Goal: Communication & Community: Ask a question

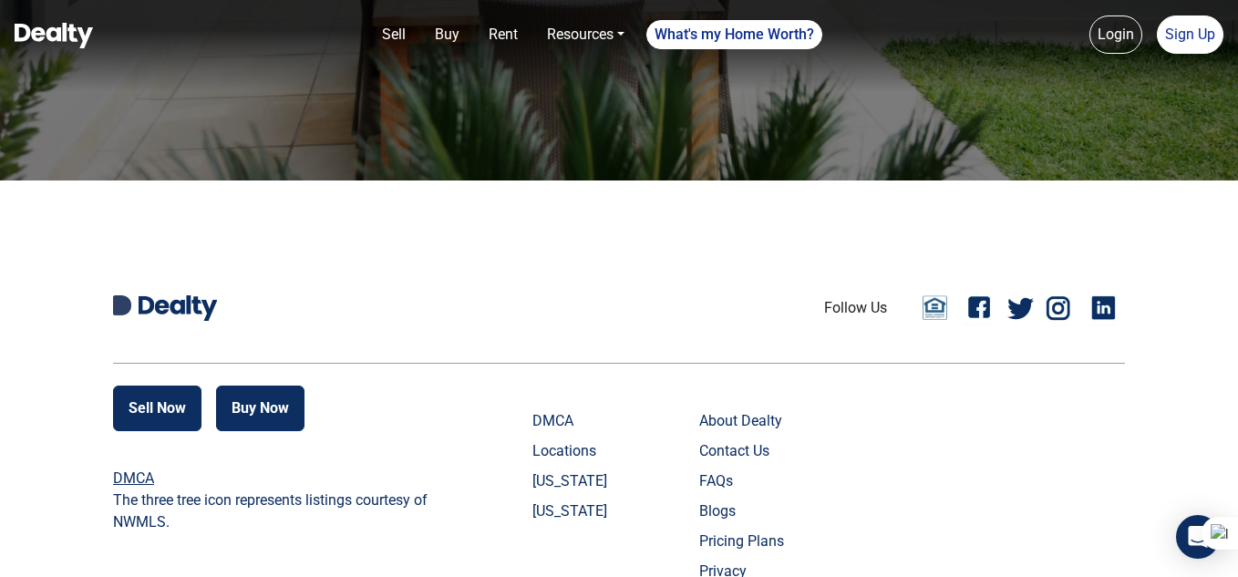
scroll to position [834, 0]
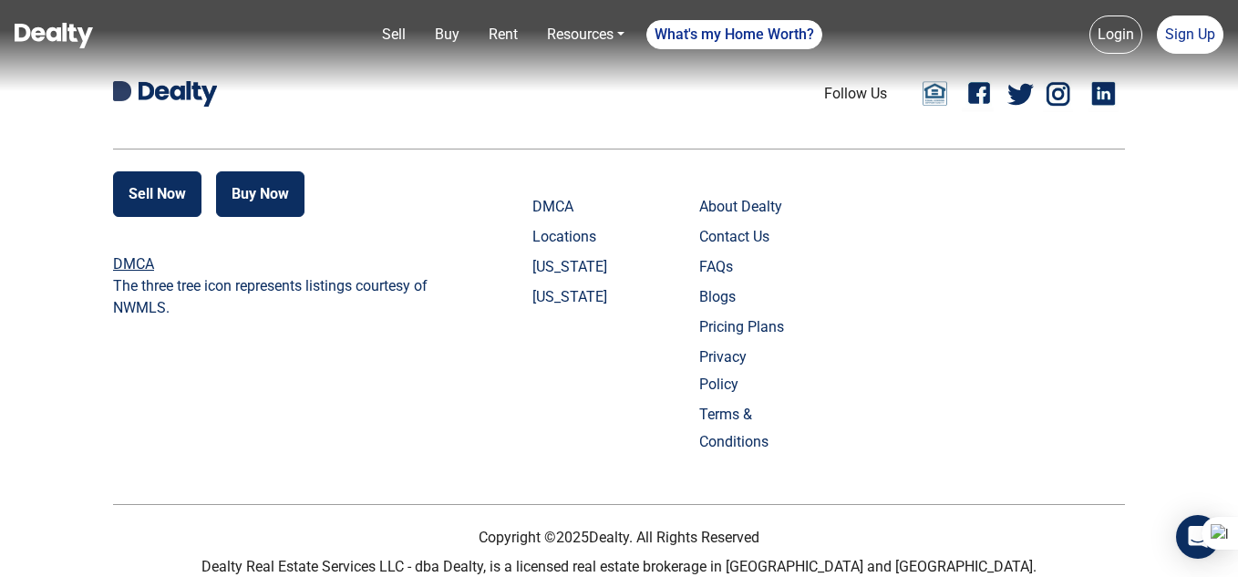
click at [768, 234] on link "Contact Us" at bounding box center [744, 236] width 90 height 27
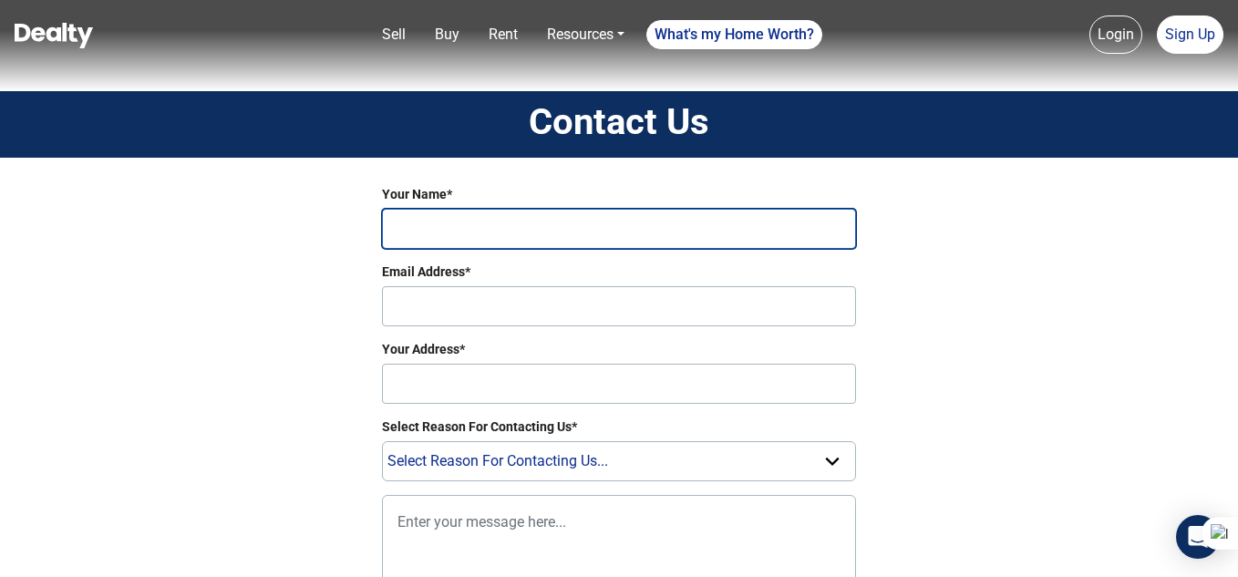
click at [430, 219] on input "Your Name*" at bounding box center [619, 229] width 474 height 40
type input "[PERSON_NAME] Faol"
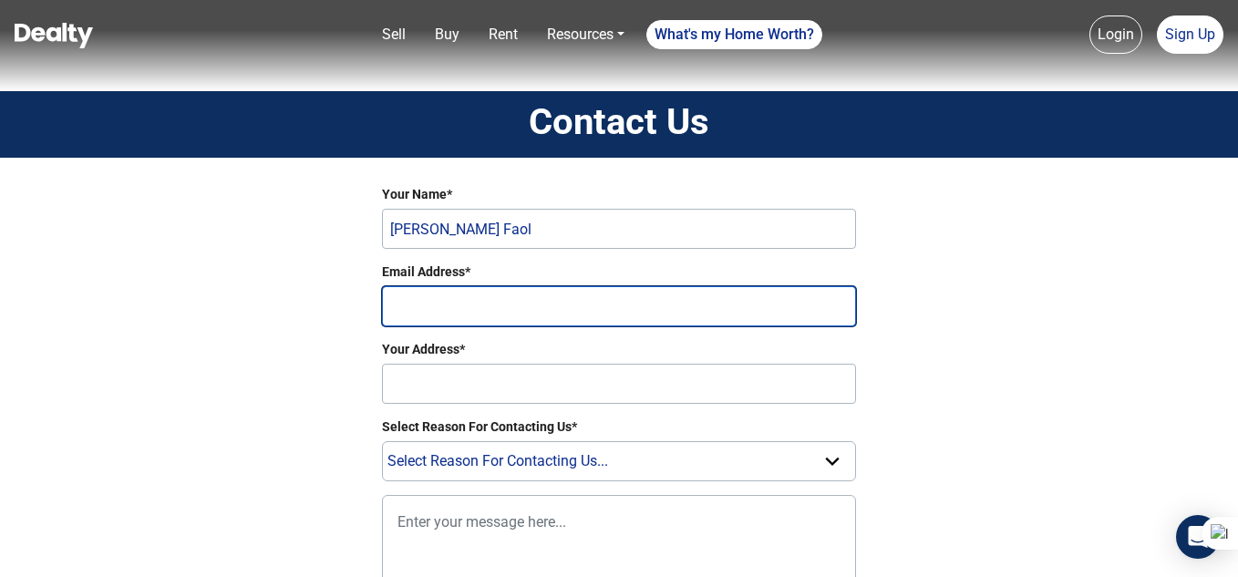
type input "[EMAIL_ADDRESS][DOMAIN_NAME]"
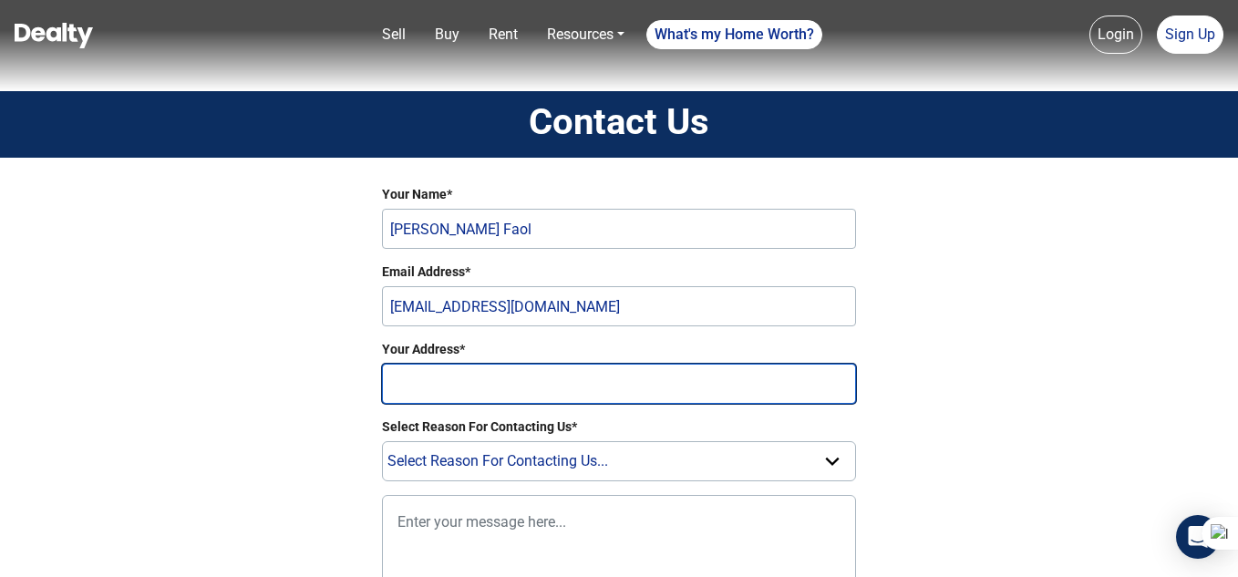
type input "no"
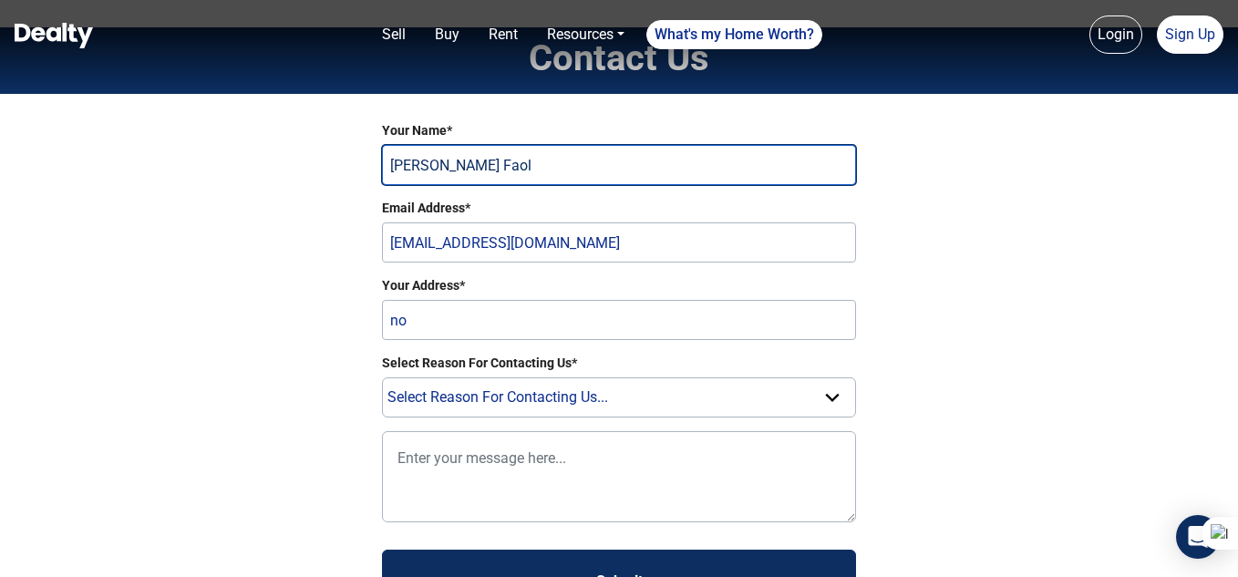
scroll to position [182, 0]
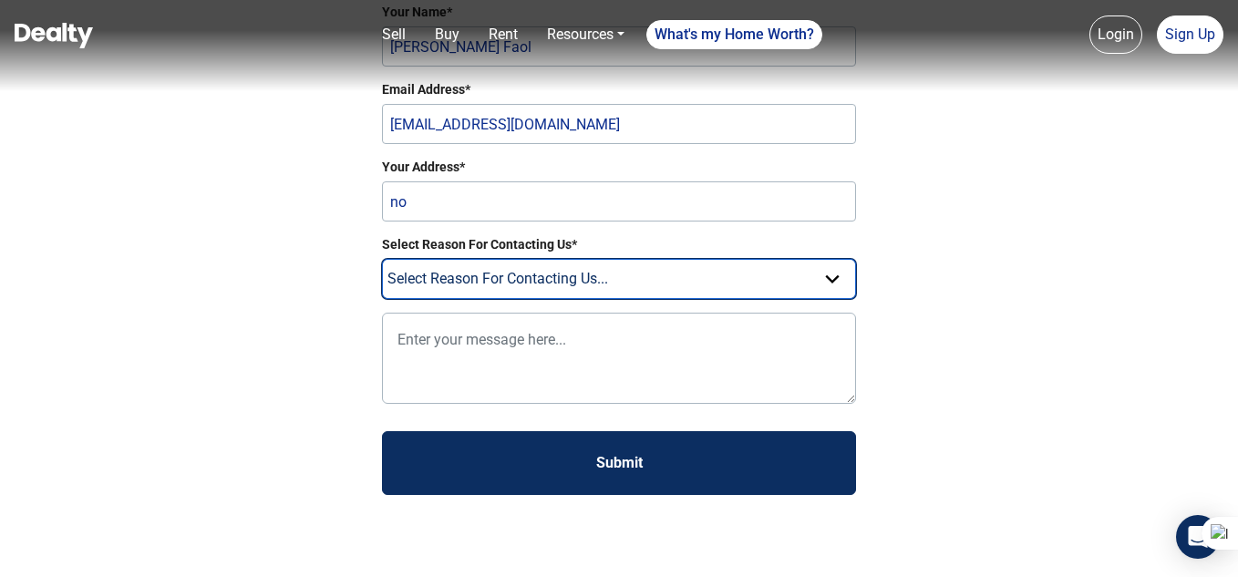
click at [545, 287] on select "Select Reason For Contacting Us... Need Help Setting Up Listing Edit Listing Ge…" at bounding box center [619, 279] width 474 height 40
click at [382, 259] on select "Select Reason For Contacting Us... Need Help Setting Up Listing Edit Listing Ge…" at bounding box center [619, 279] width 474 height 40
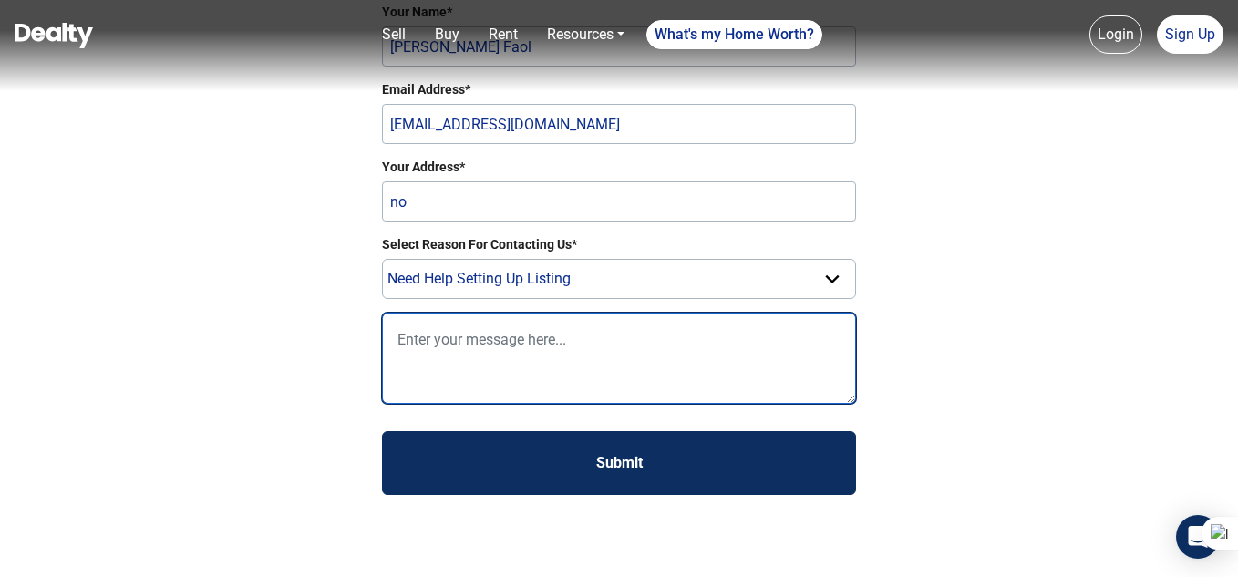
click at [460, 367] on textarea at bounding box center [619, 358] width 474 height 91
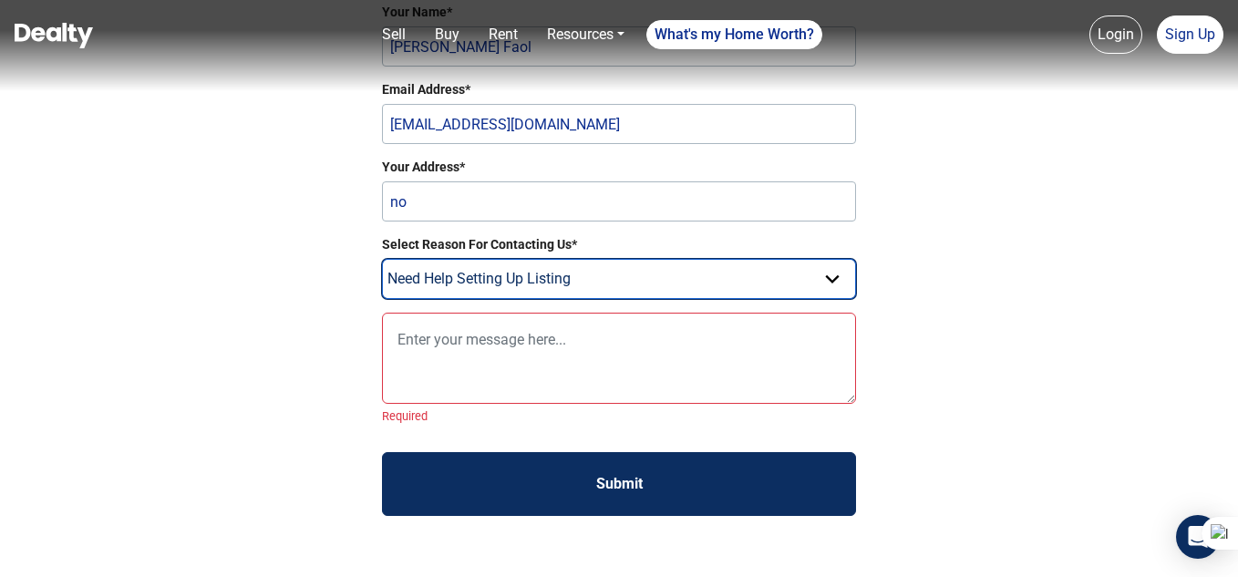
click at [467, 297] on select "Select Reason For Contacting Us... Need Help Setting Up Listing Edit Listing Ge…" at bounding box center [619, 279] width 474 height 40
select select "Question"
click at [382, 259] on select "Select Reason For Contacting Us... Need Help Setting Up Listing Edit Listing Ge…" at bounding box center [619, 279] width 474 height 40
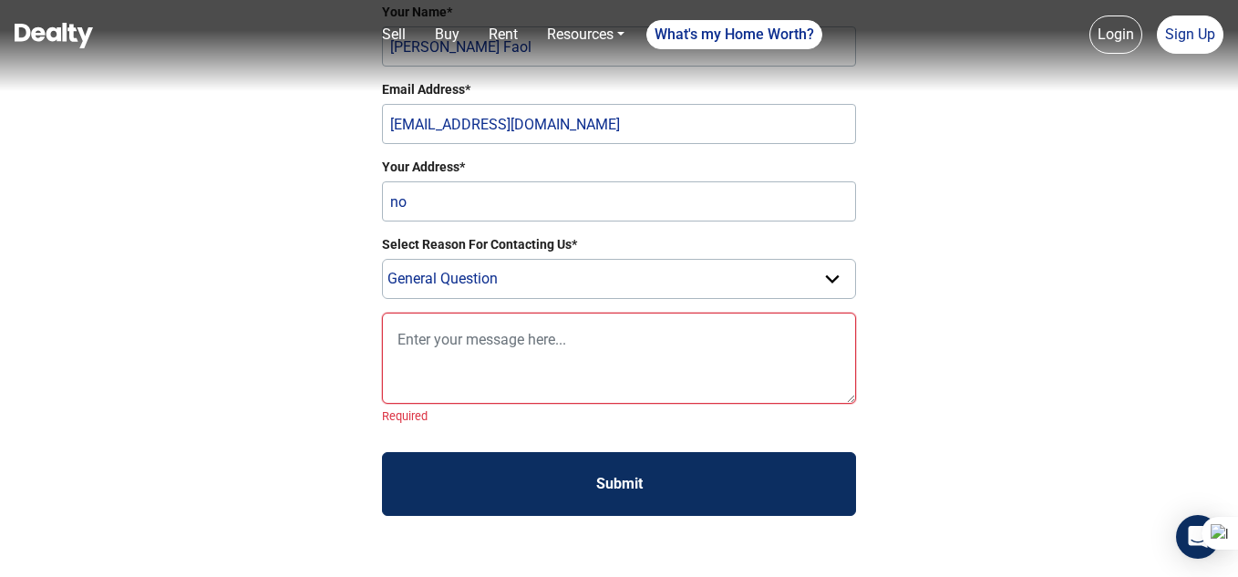
click at [471, 400] on textarea at bounding box center [619, 358] width 474 height 91
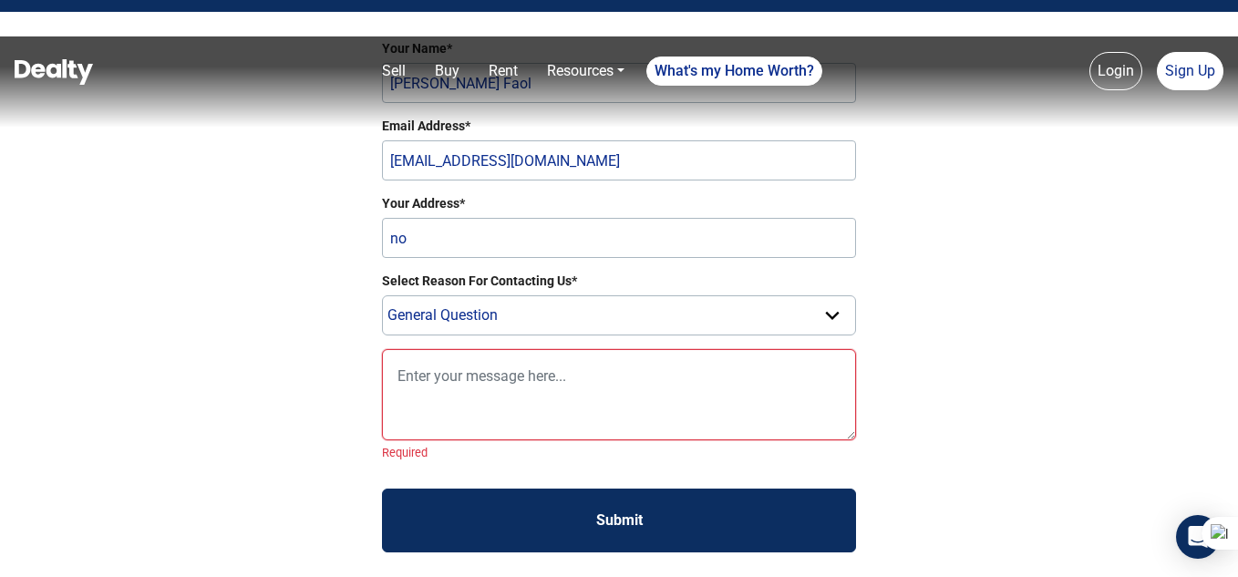
click at [448, 402] on textarea at bounding box center [619, 394] width 474 height 91
click at [446, 385] on textarea at bounding box center [619, 394] width 474 height 91
paste textarea "Dear, Looking to improve your Google rankings, DA, [GEOGRAPHIC_DATA], and onlin…"
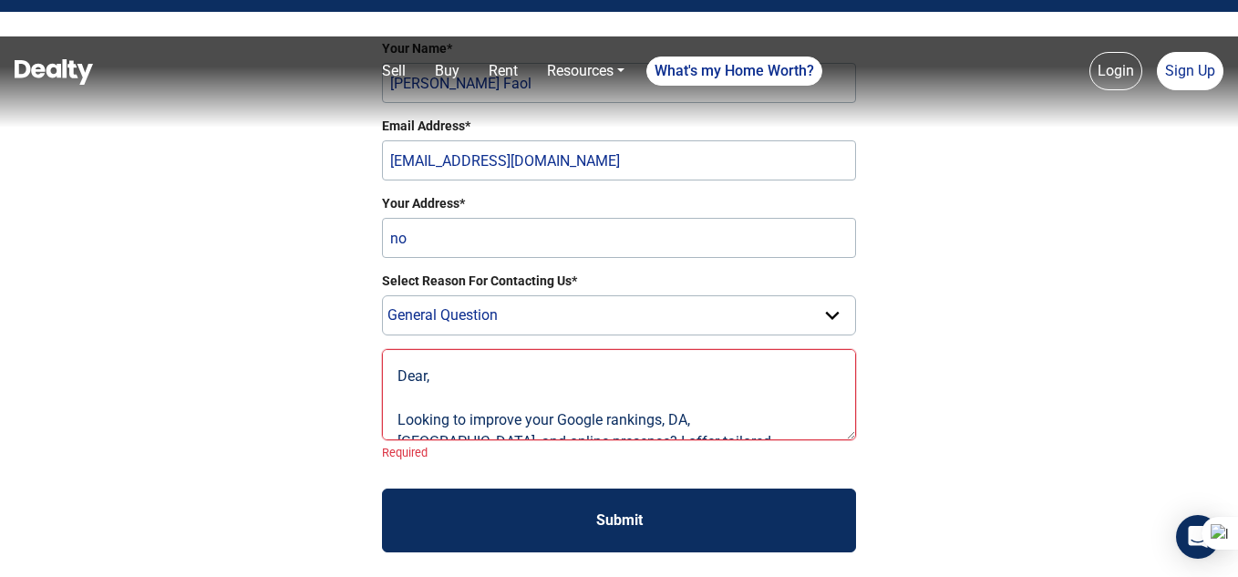
scroll to position [384, 0]
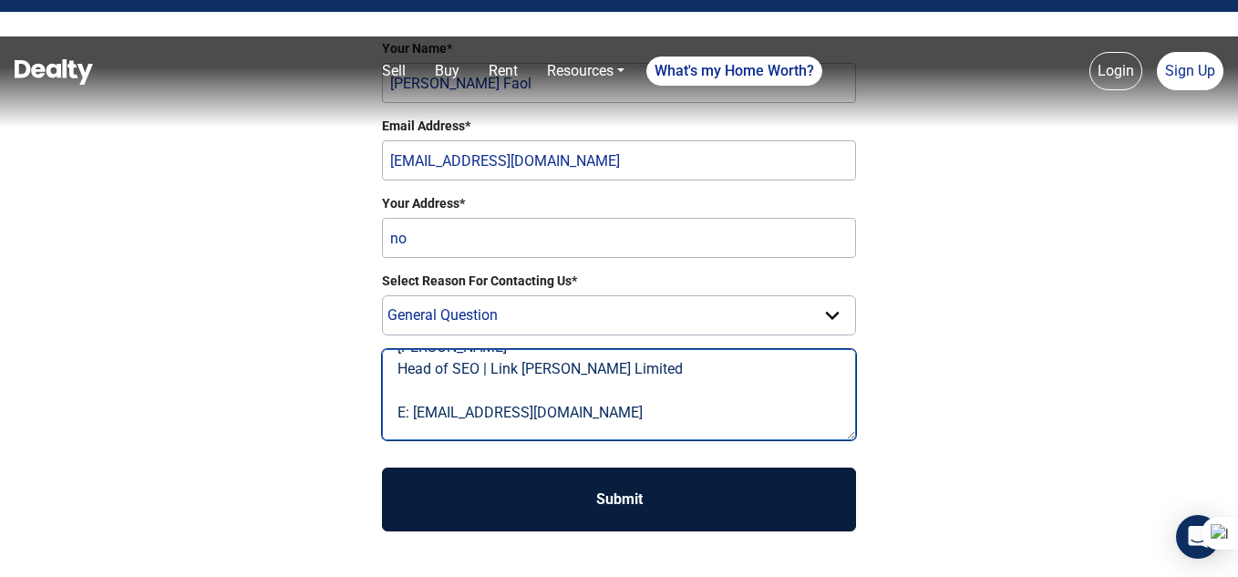
type textarea "Dear, Looking to improve your Google rankings, DA, [GEOGRAPHIC_DATA], and onlin…"
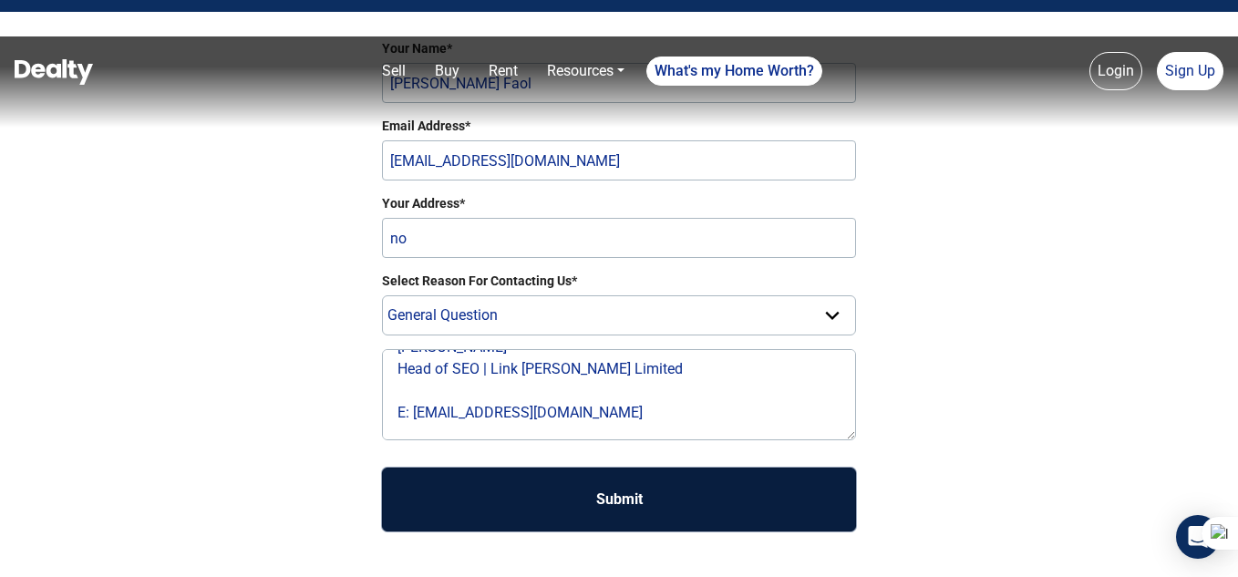
click at [576, 492] on button "Submit" at bounding box center [619, 500] width 474 height 64
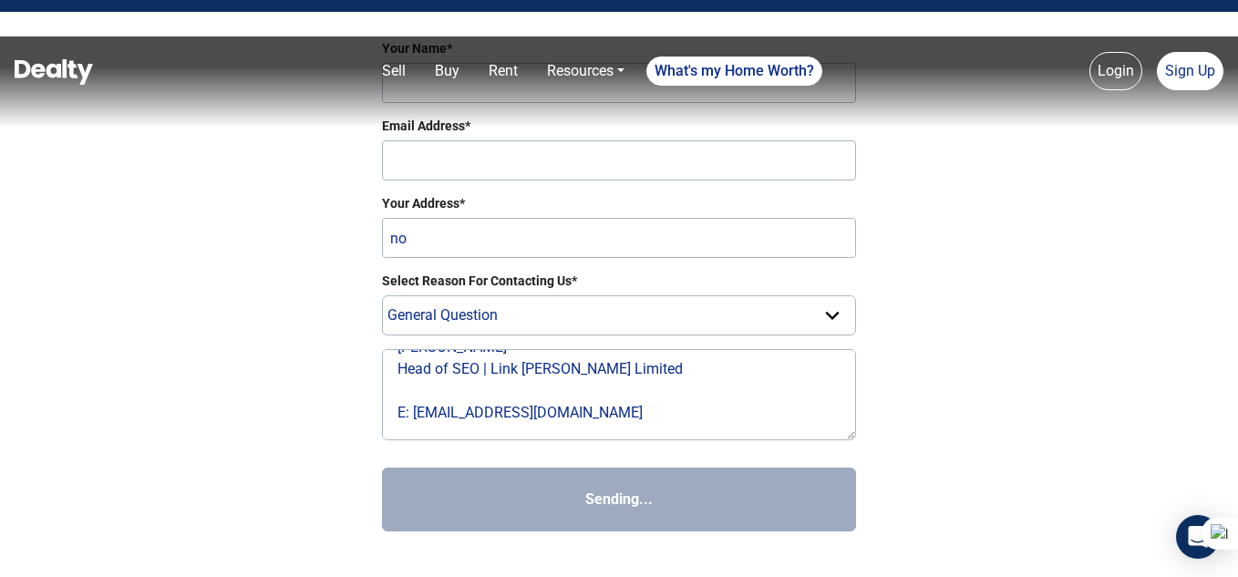
select select
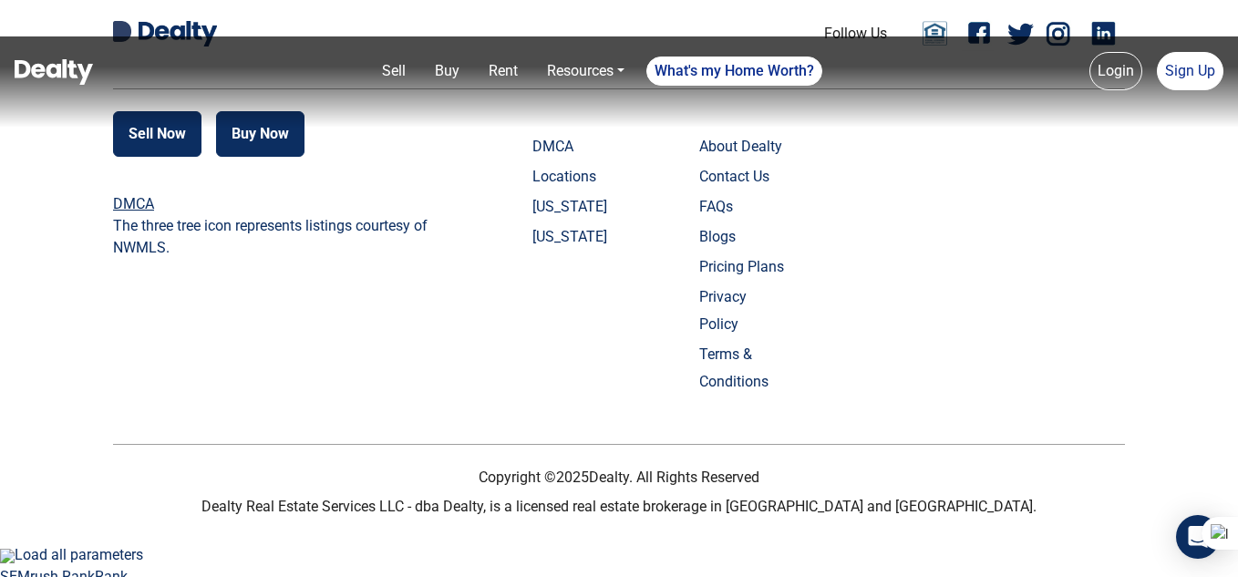
scroll to position [775, 0]
